Goal: Task Accomplishment & Management: Manage account settings

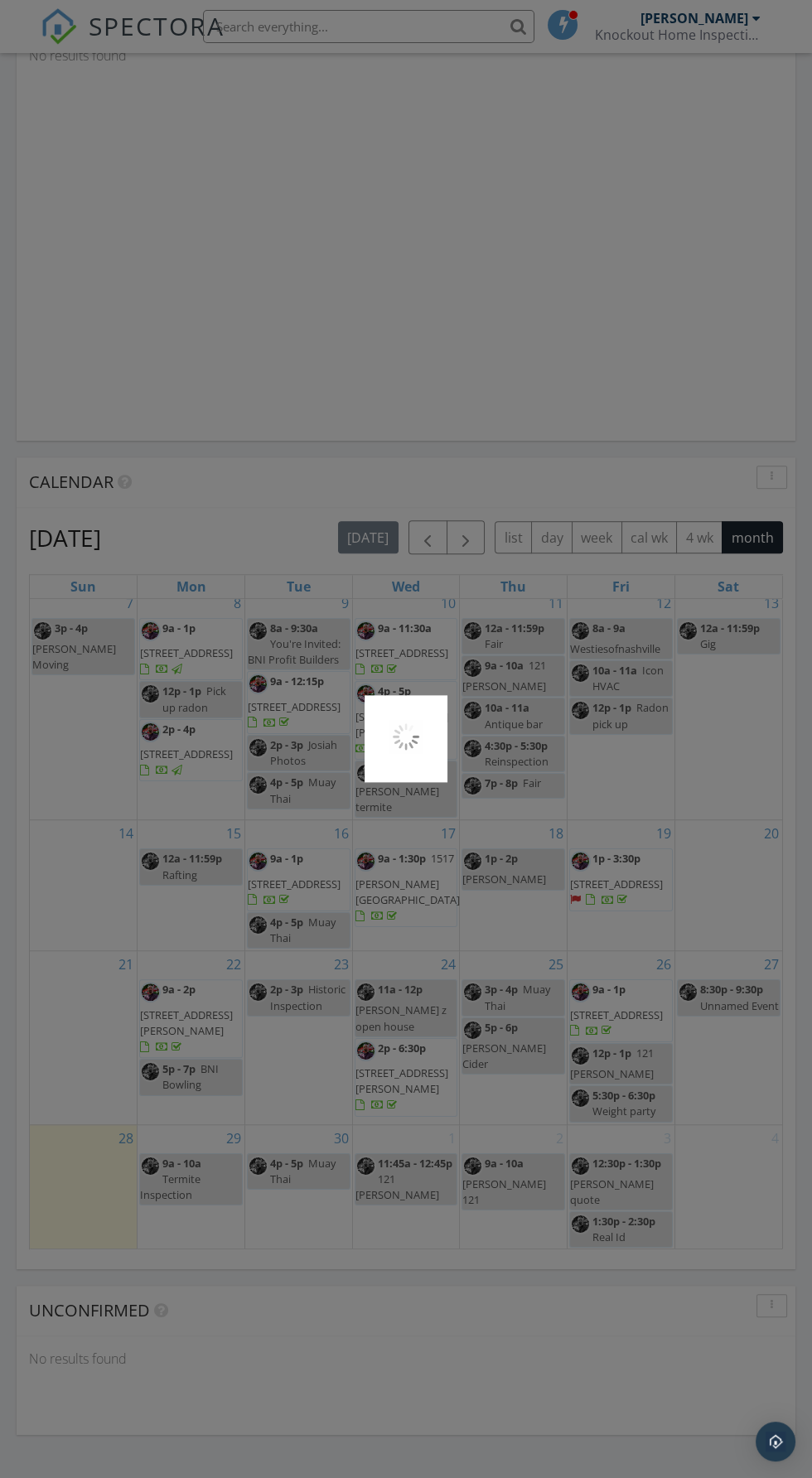
scroll to position [1571, 0]
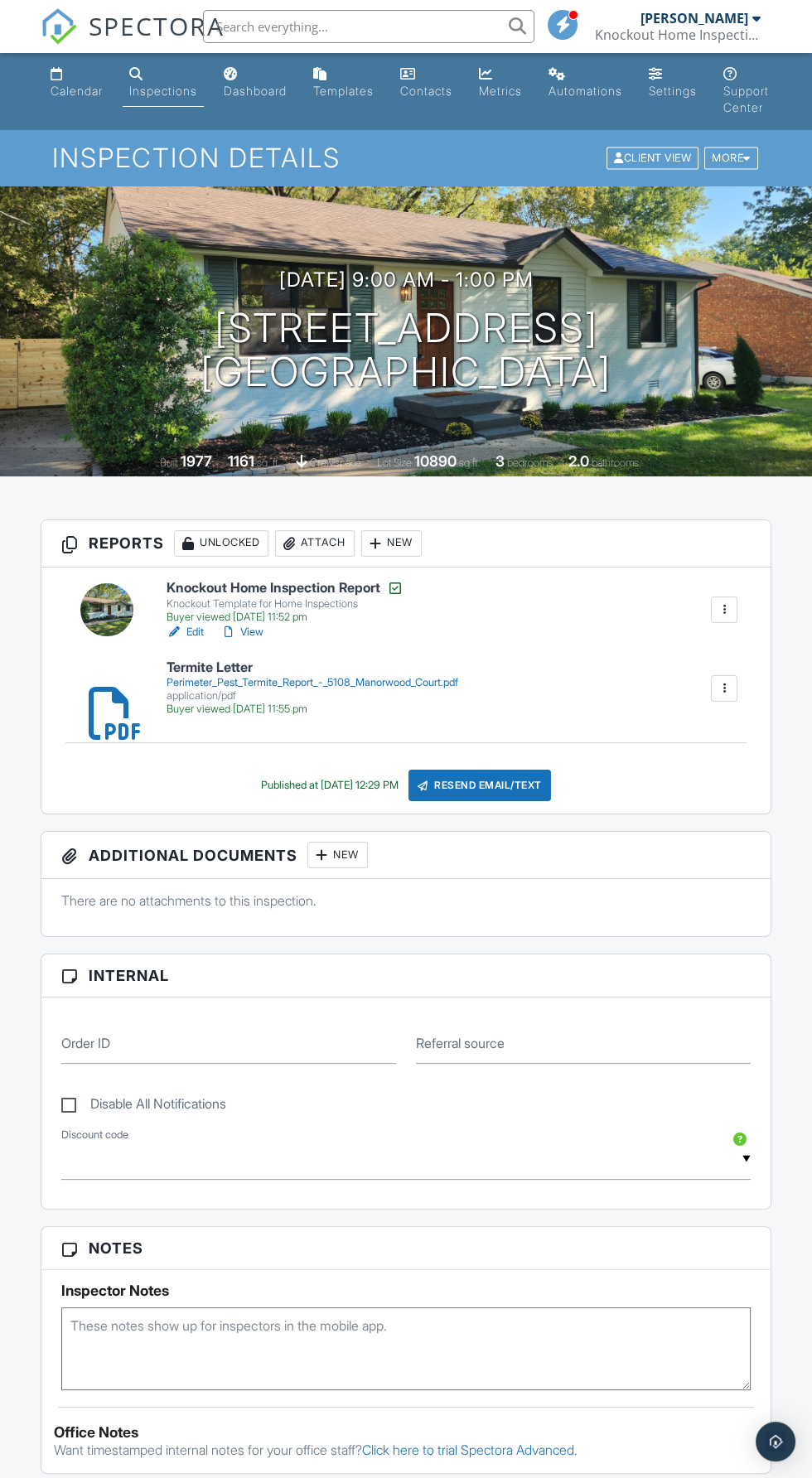
click at [290, 542] on div at bounding box center [289, 543] width 17 height 17
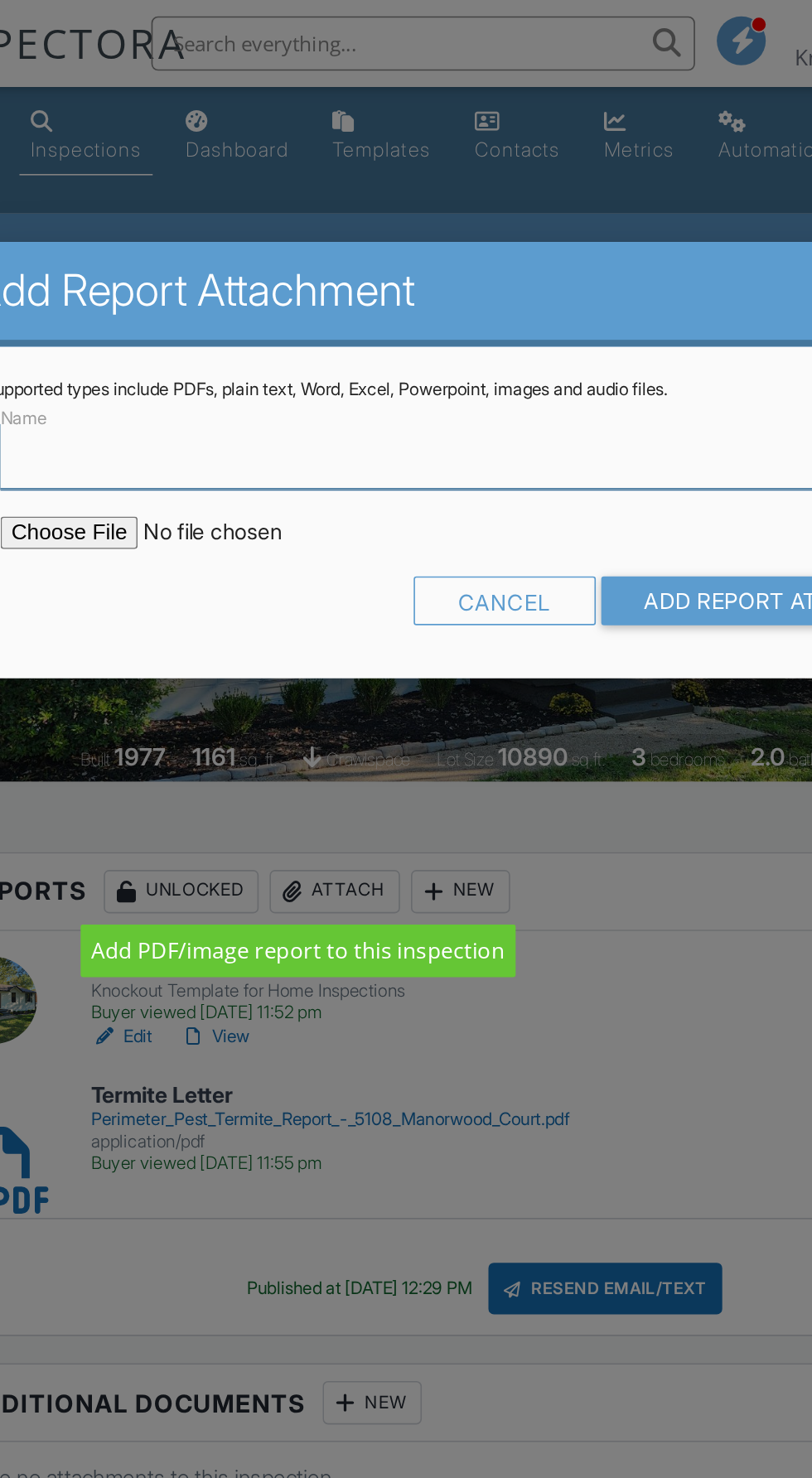
type input "Radon Report"
click at [157, 325] on input "file" at bounding box center [252, 324] width 282 height 20
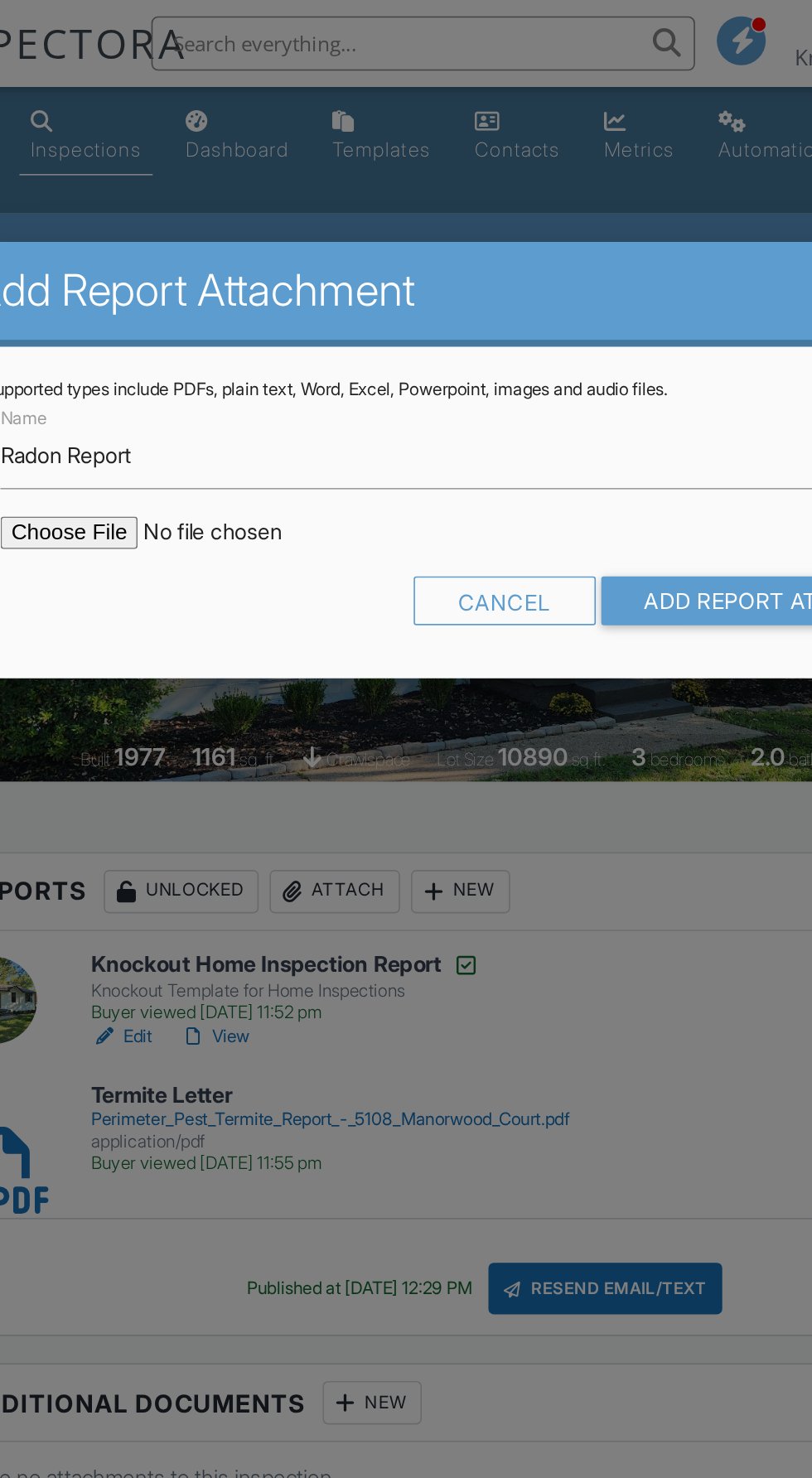
type input "C:\fakepath\5108 Manorwood Ct Radon Report.PDF"
click at [542, 370] on input "Add Report Attachment" at bounding box center [595, 366] width 235 height 30
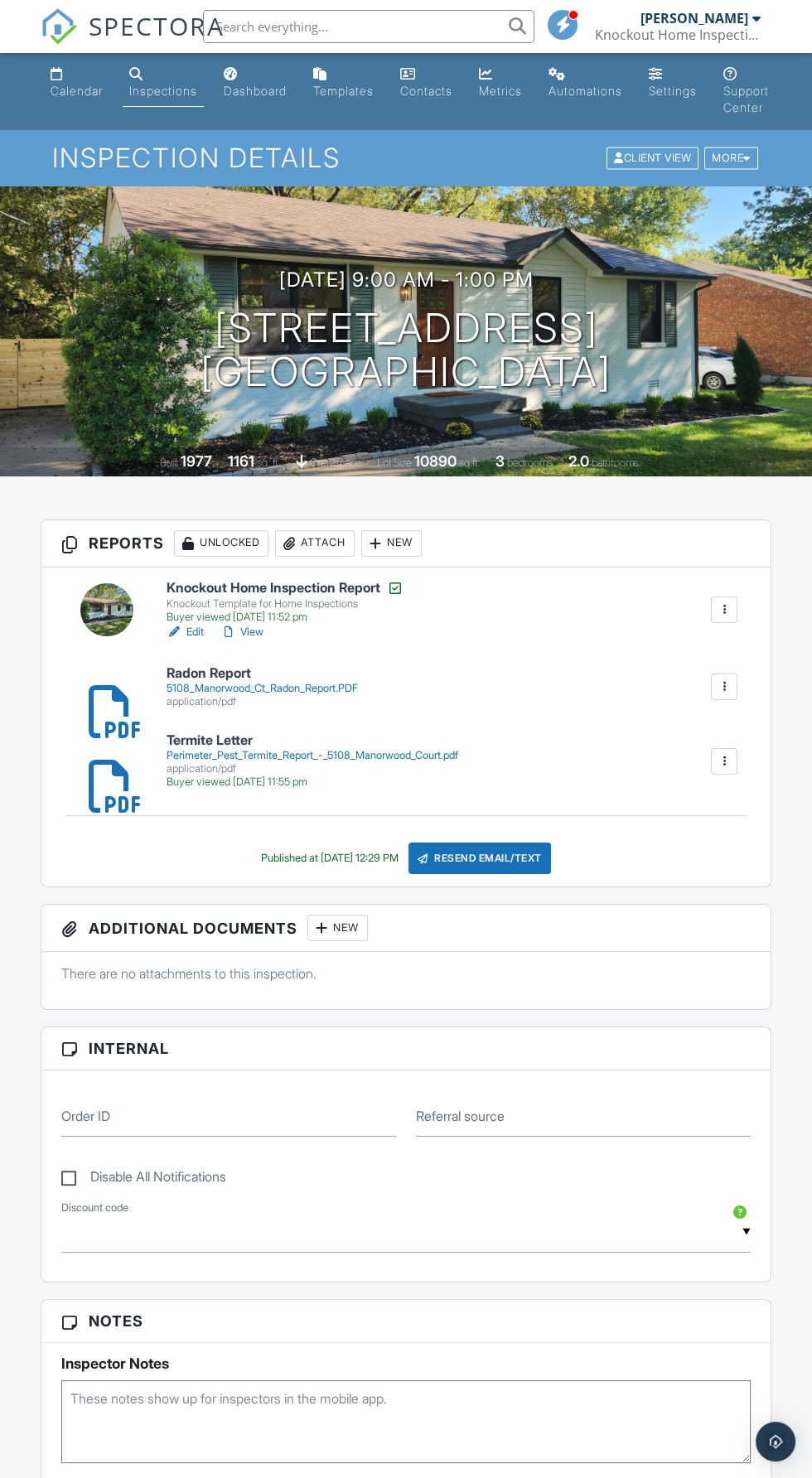
click at [505, 857] on div "Resend Email/Text" at bounding box center [480, 858] width 143 height 31
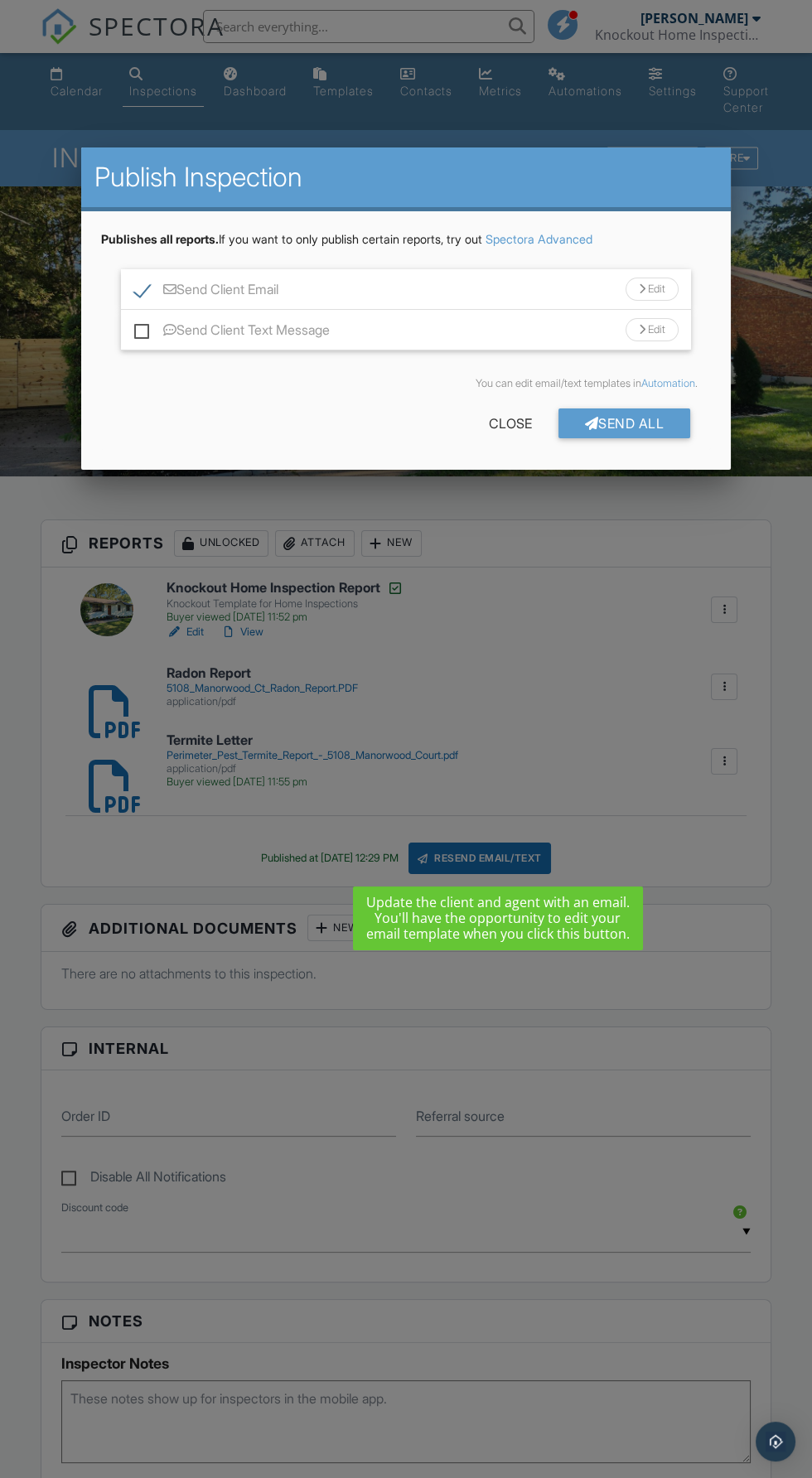
click at [143, 331] on label "Send Client Text Message" at bounding box center [231, 333] width 196 height 21
click at [143, 327] on input "Send Client Text Message" at bounding box center [139, 322] width 10 height 10
checkbox input "true"
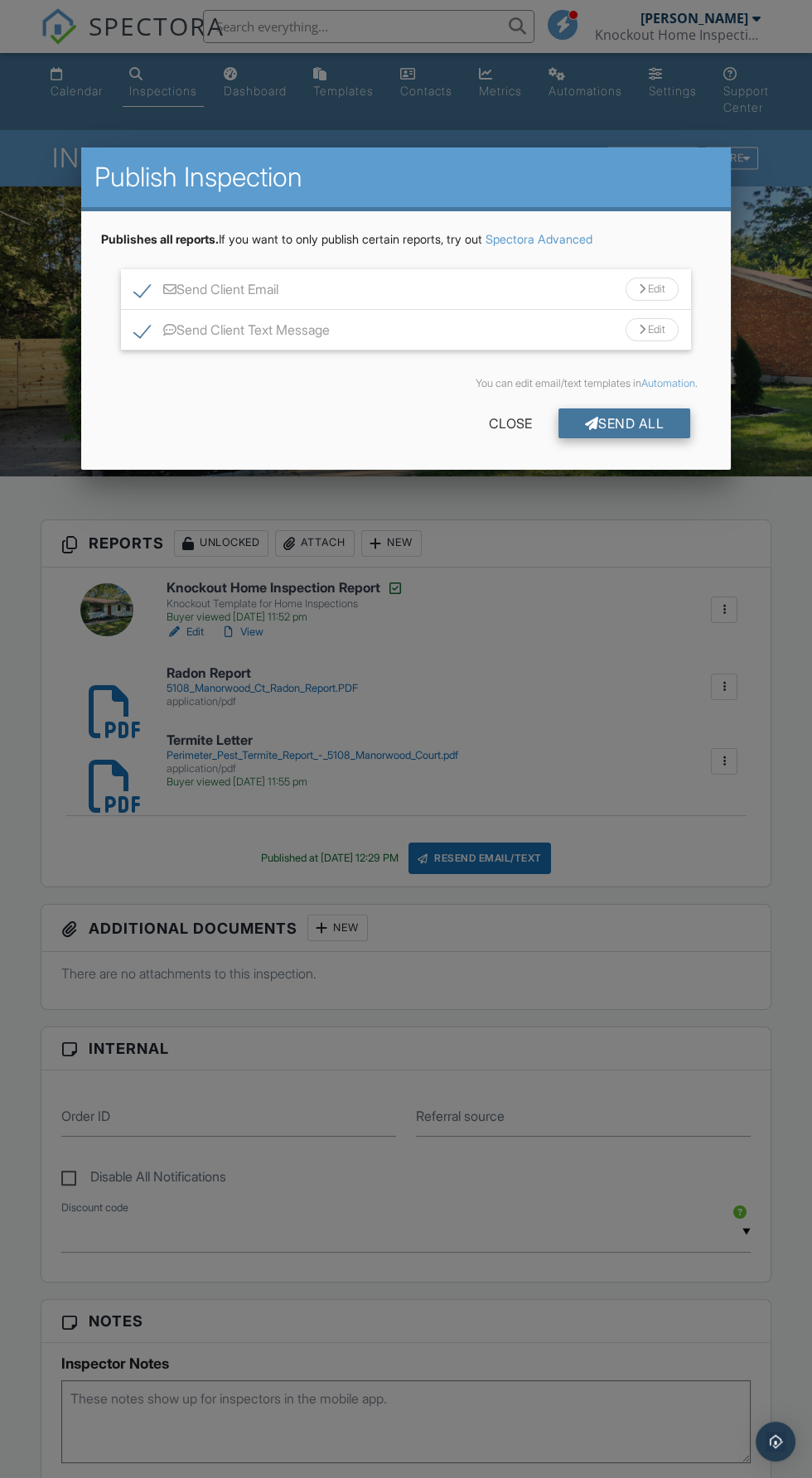
click at [616, 422] on div "Send All" at bounding box center [624, 423] width 132 height 30
